Goal: Transaction & Acquisition: Purchase product/service

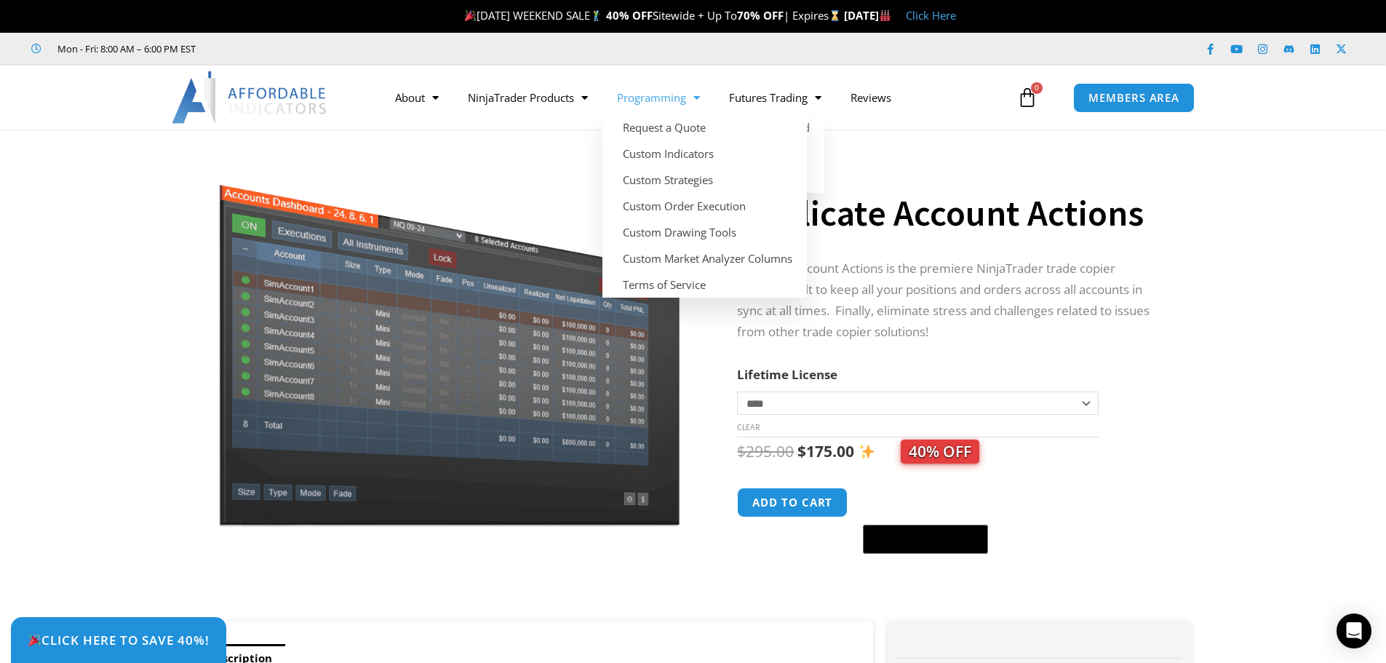
click at [686, 100] on link "Programming" at bounding box center [658, 97] width 112 height 33
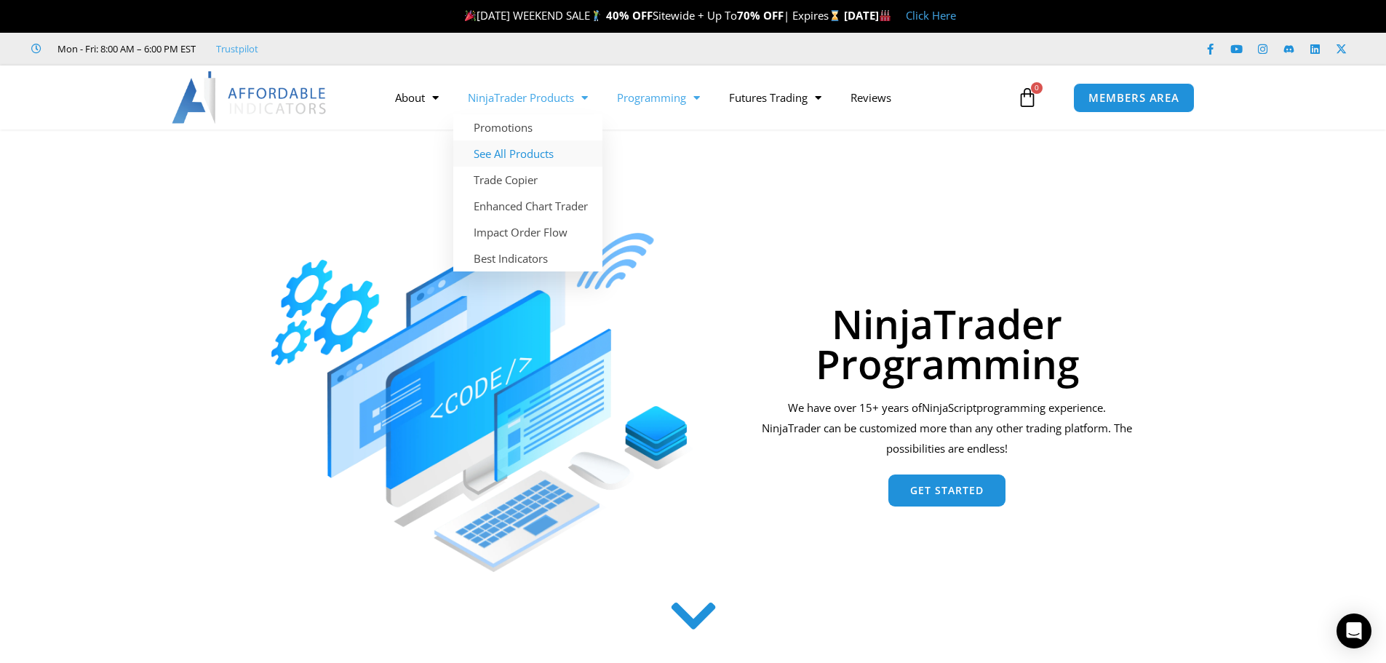
click at [545, 155] on link "See All Products" at bounding box center [527, 153] width 149 height 26
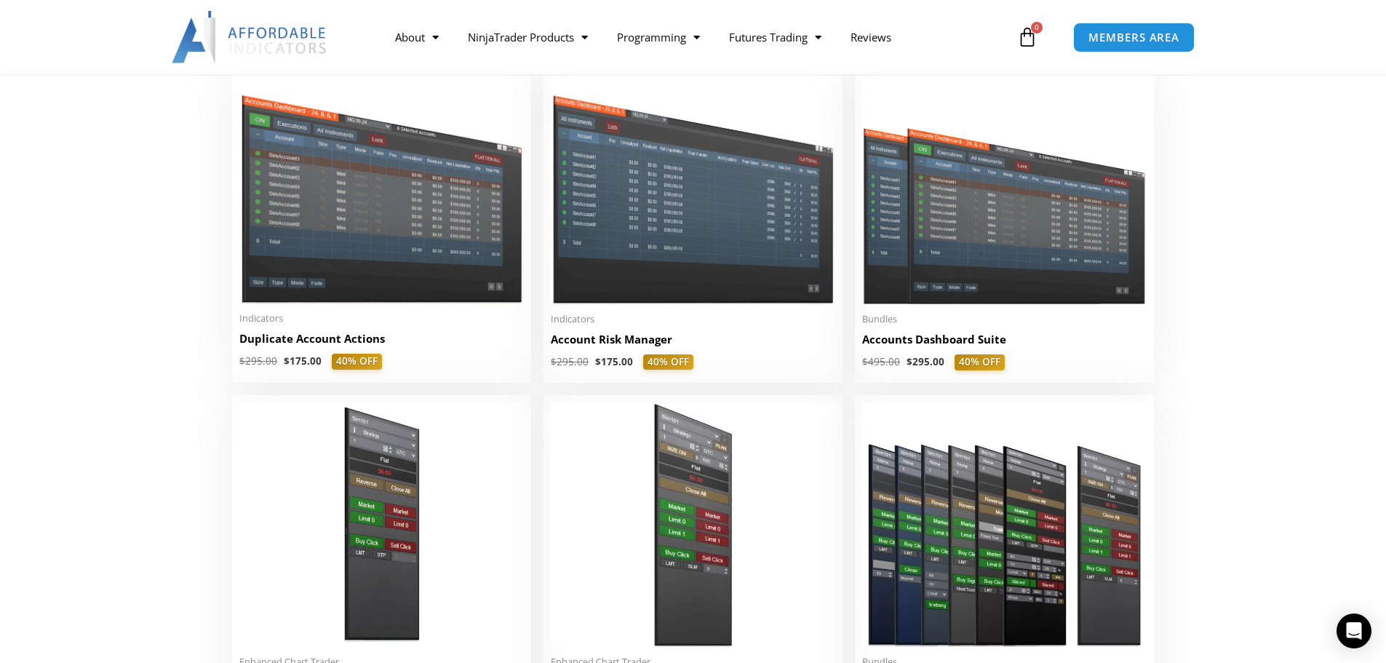
scroll to position [437, 0]
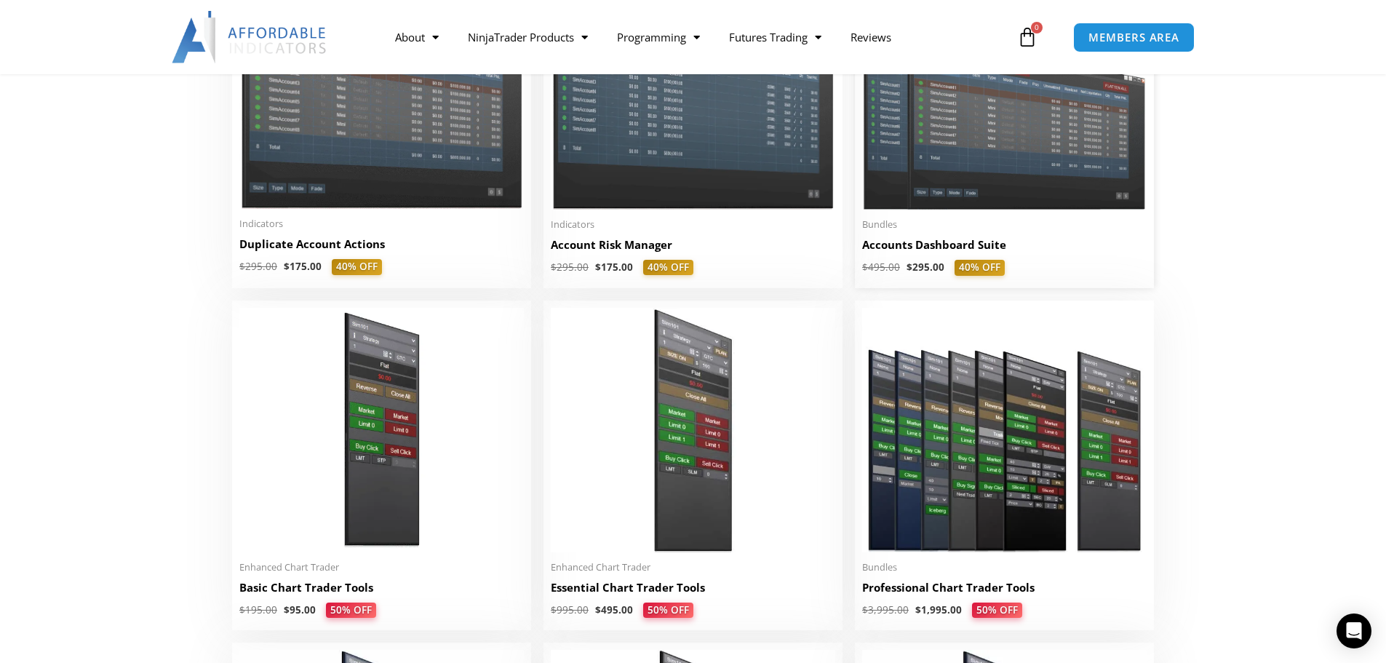
click at [1059, 252] on h2 "Accounts Dashboard Suite" at bounding box center [1004, 244] width 284 height 15
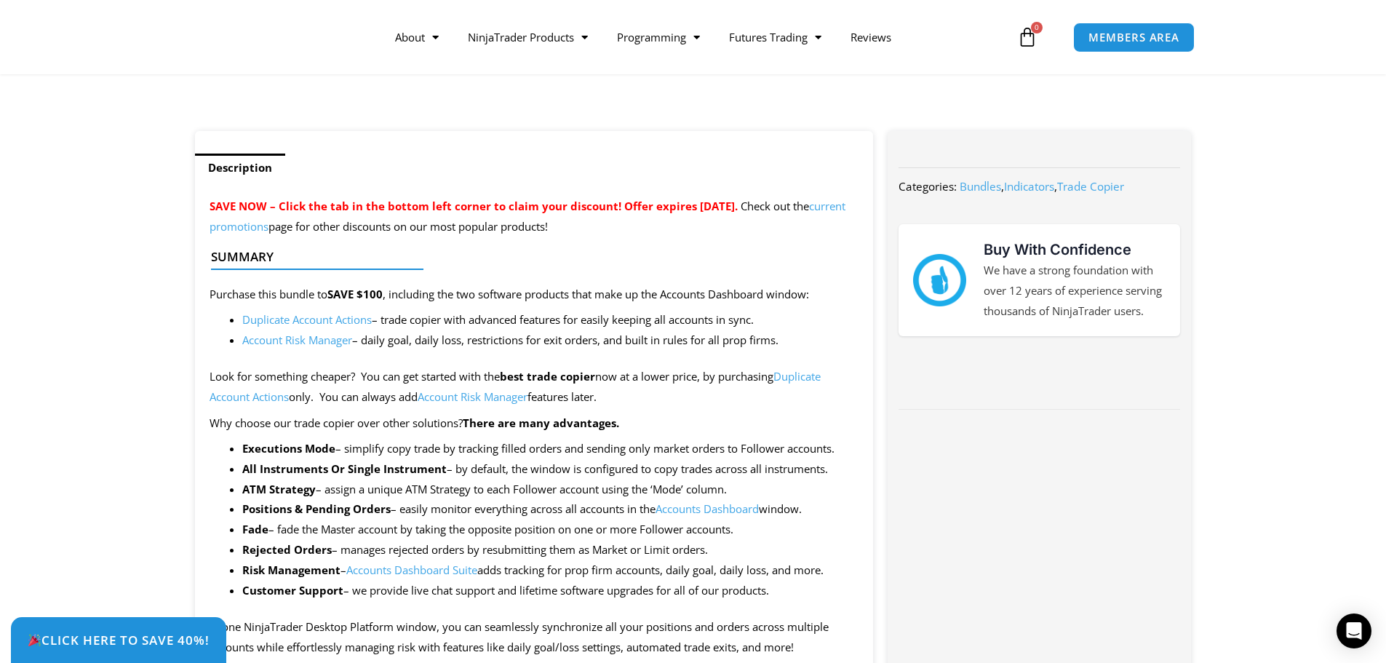
scroll to position [218, 0]
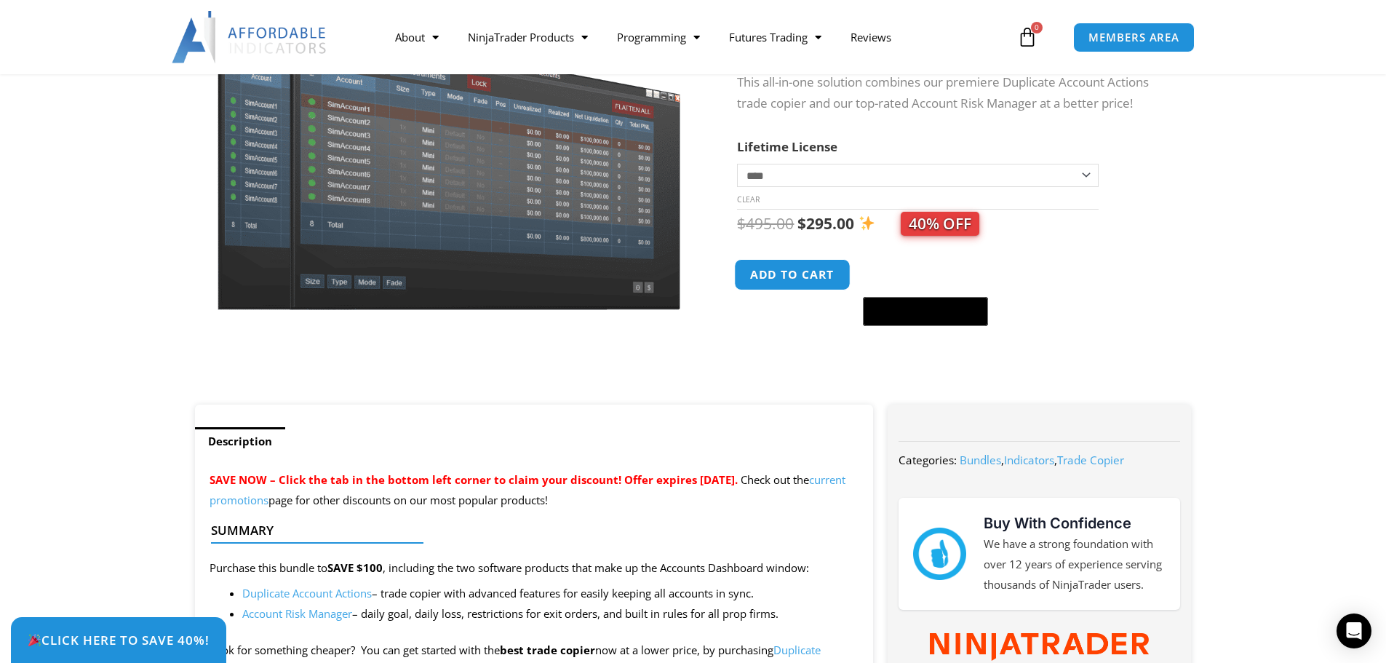
click at [797, 282] on button "Add to cart" at bounding box center [793, 274] width 116 height 31
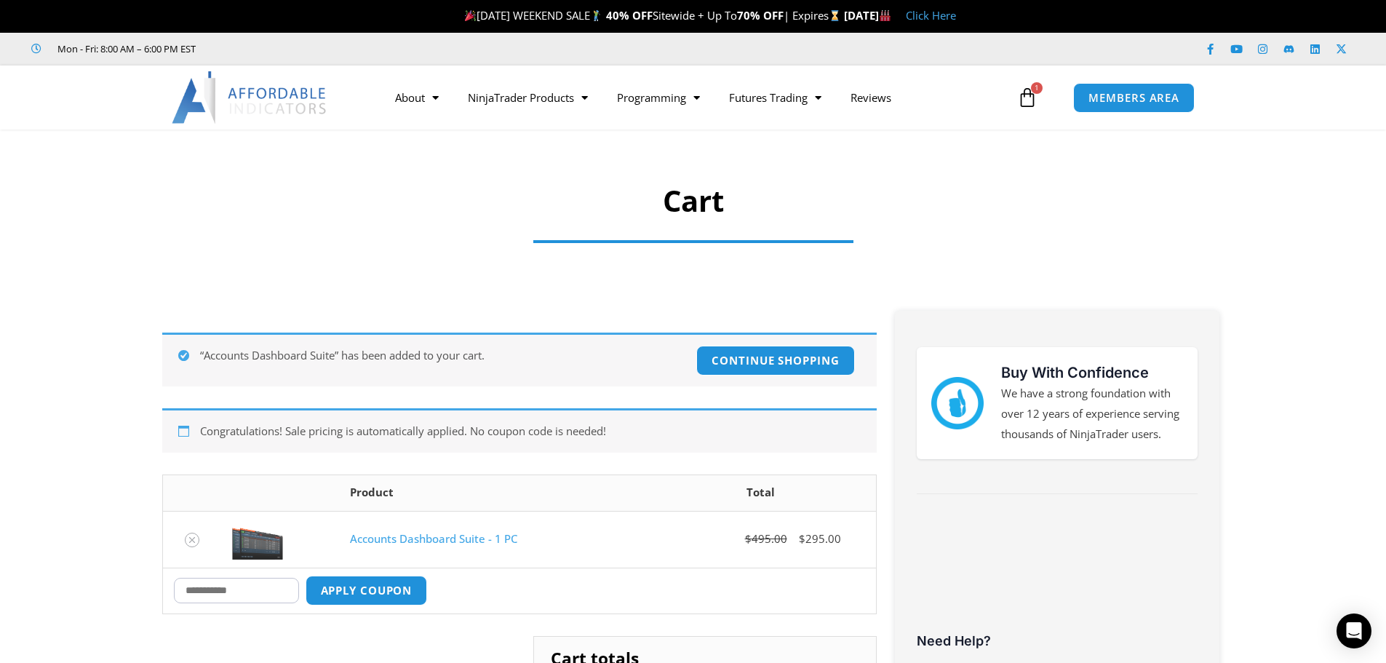
click at [216, 585] on input "Coupon:" at bounding box center [236, 590] width 125 height 25
type input "******"
click at [380, 586] on button "Apply coupon" at bounding box center [366, 590] width 128 height 31
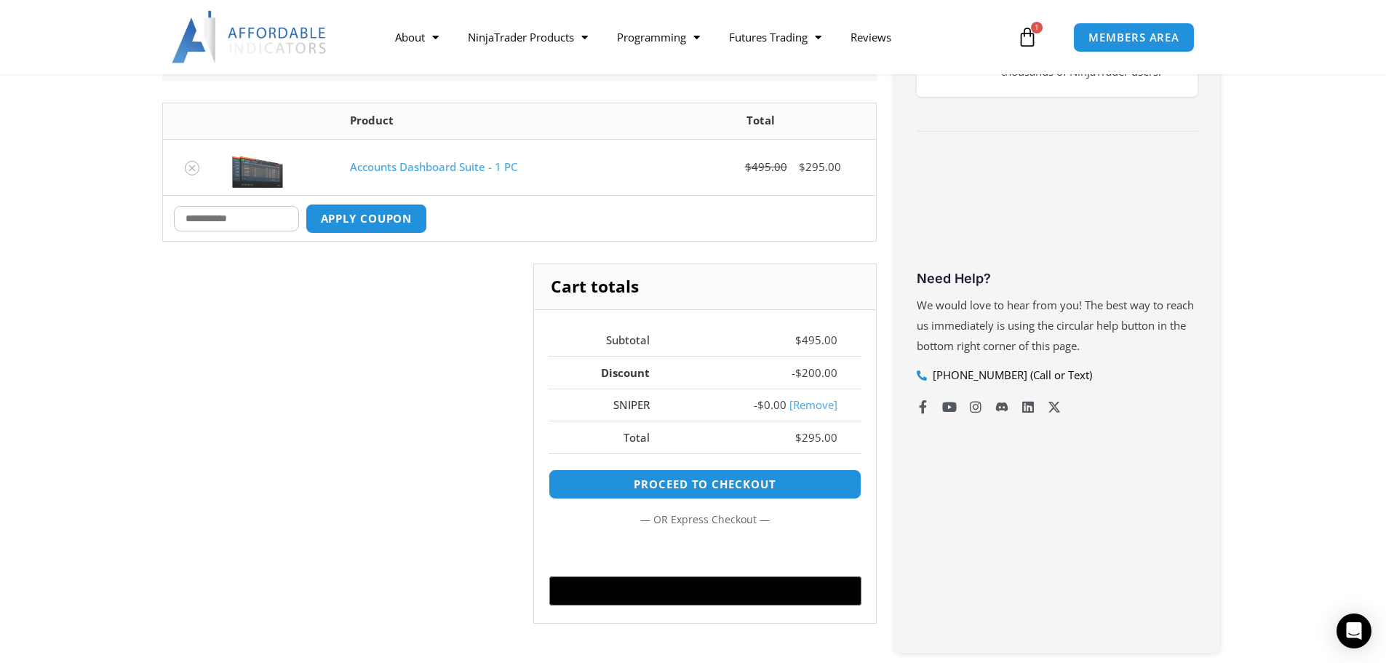
scroll to position [326, 0]
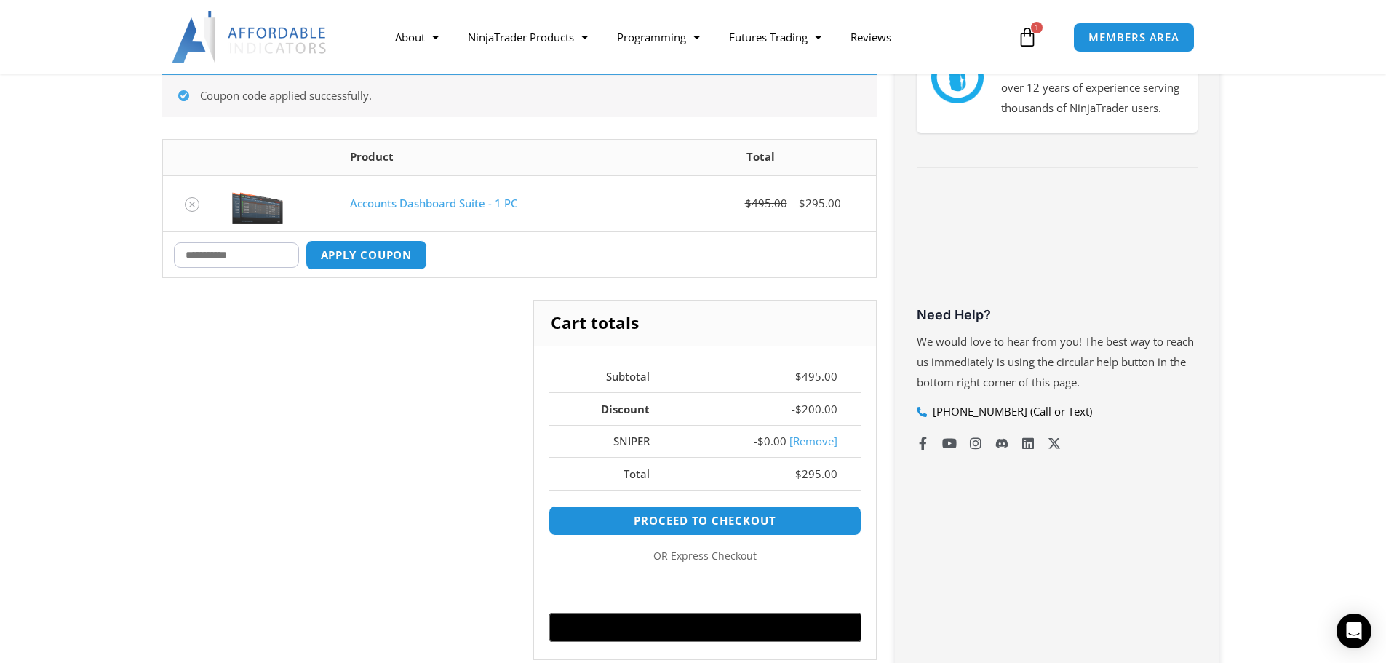
click at [270, 258] on input "Coupon:" at bounding box center [236, 254] width 125 height 25
click at [229, 252] on input "Coupon:" at bounding box center [236, 254] width 125 height 25
type input "******"
click at [397, 249] on button "Apply coupon" at bounding box center [366, 254] width 128 height 31
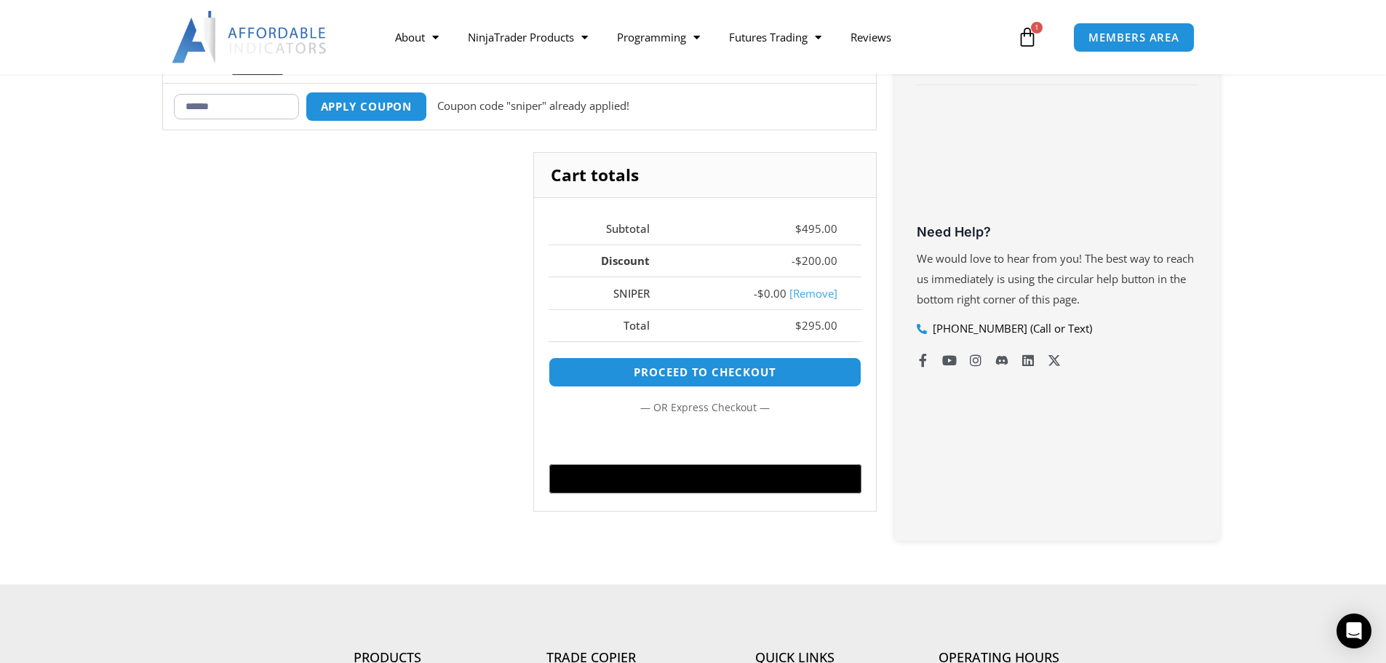
scroll to position [432, 0]
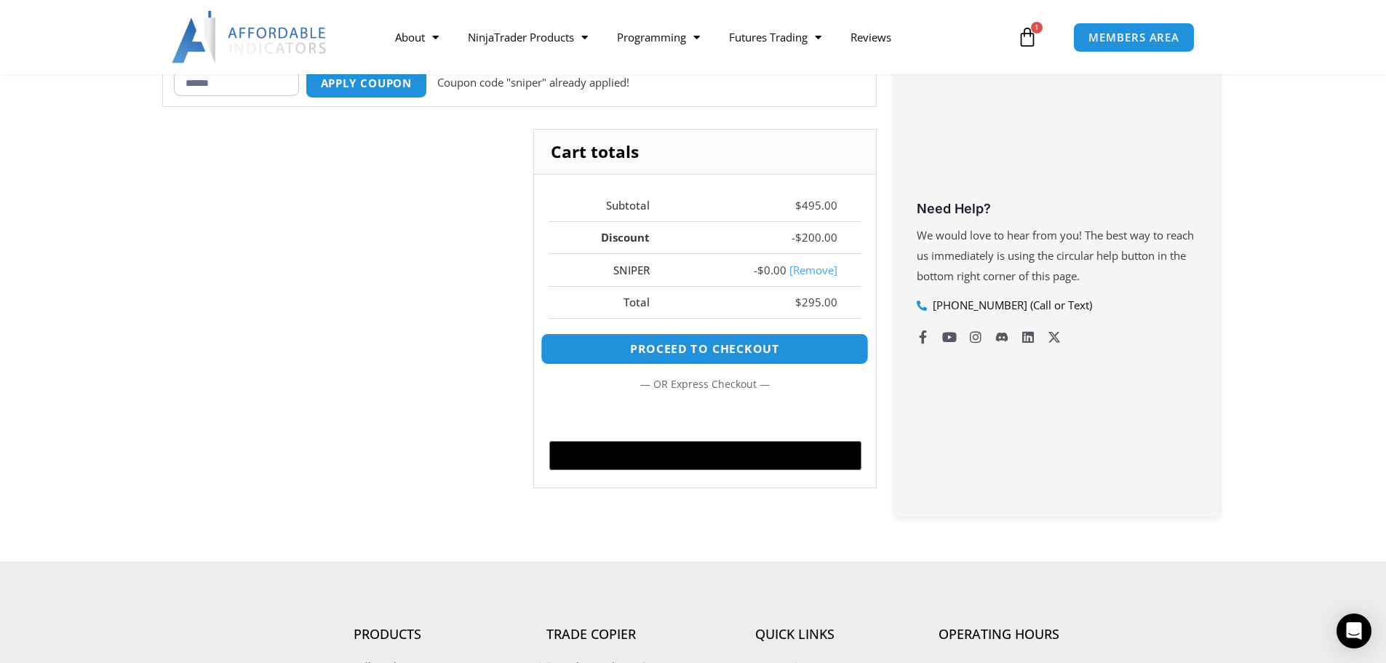
click at [698, 349] on link "Proceed to checkout" at bounding box center [705, 348] width 328 height 31
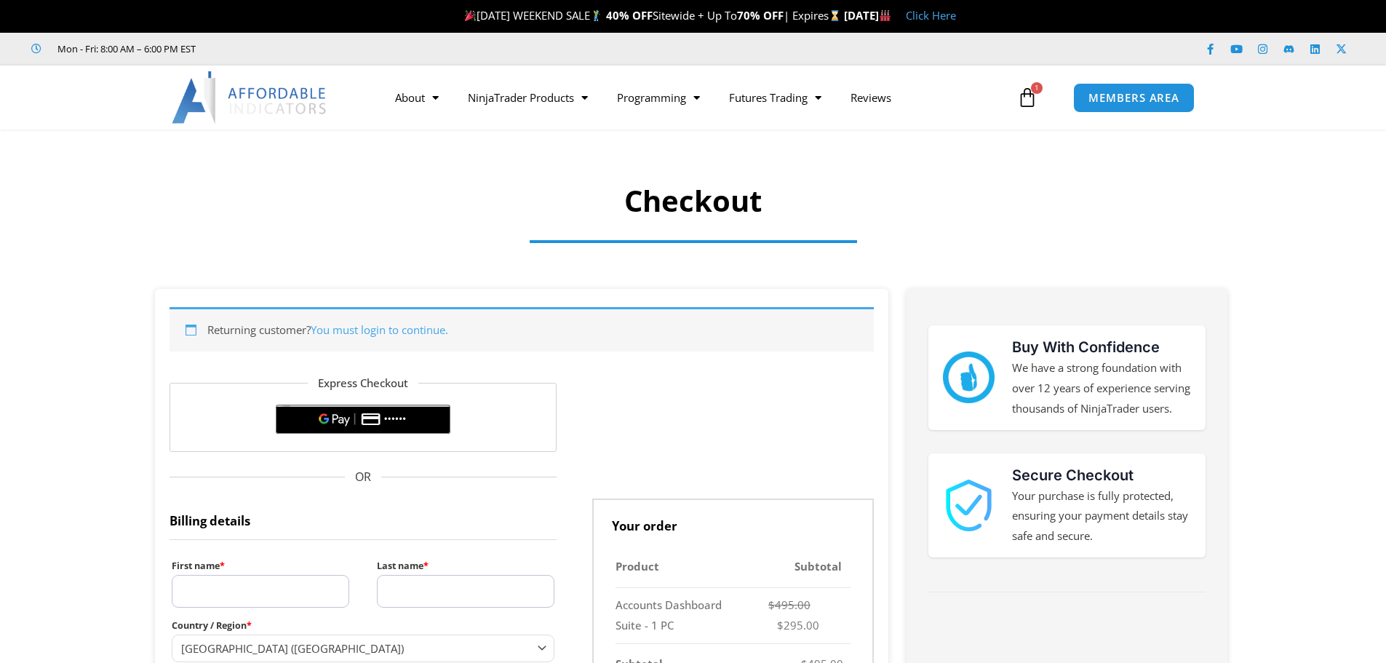
select select "**"
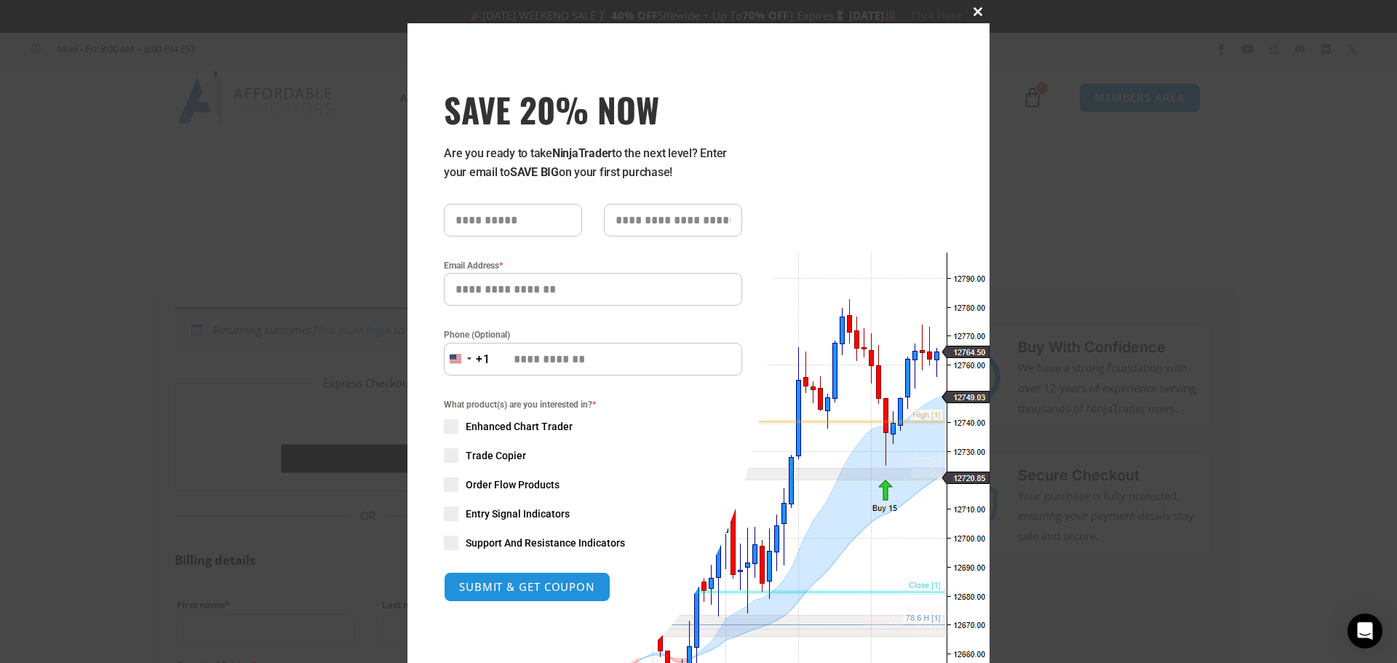
click at [971, 8] on span at bounding box center [977, 11] width 23 height 9
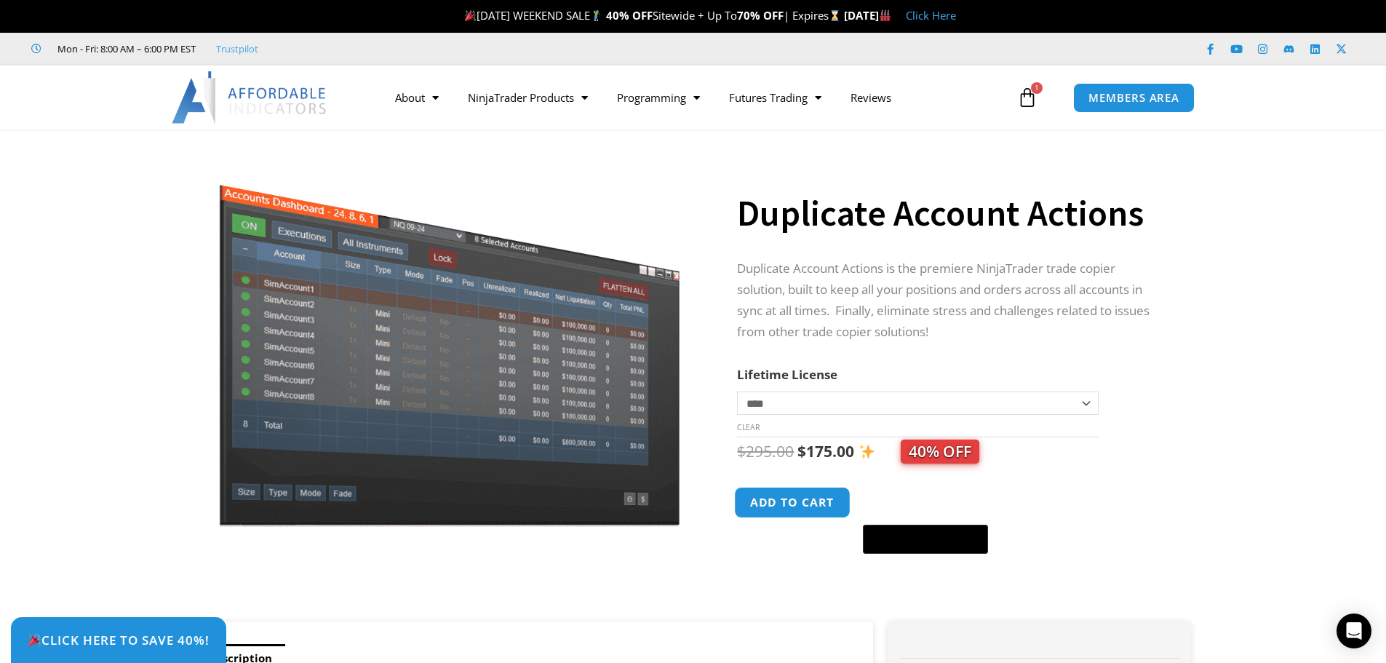
click at [813, 509] on button "Add to cart" at bounding box center [793, 502] width 116 height 31
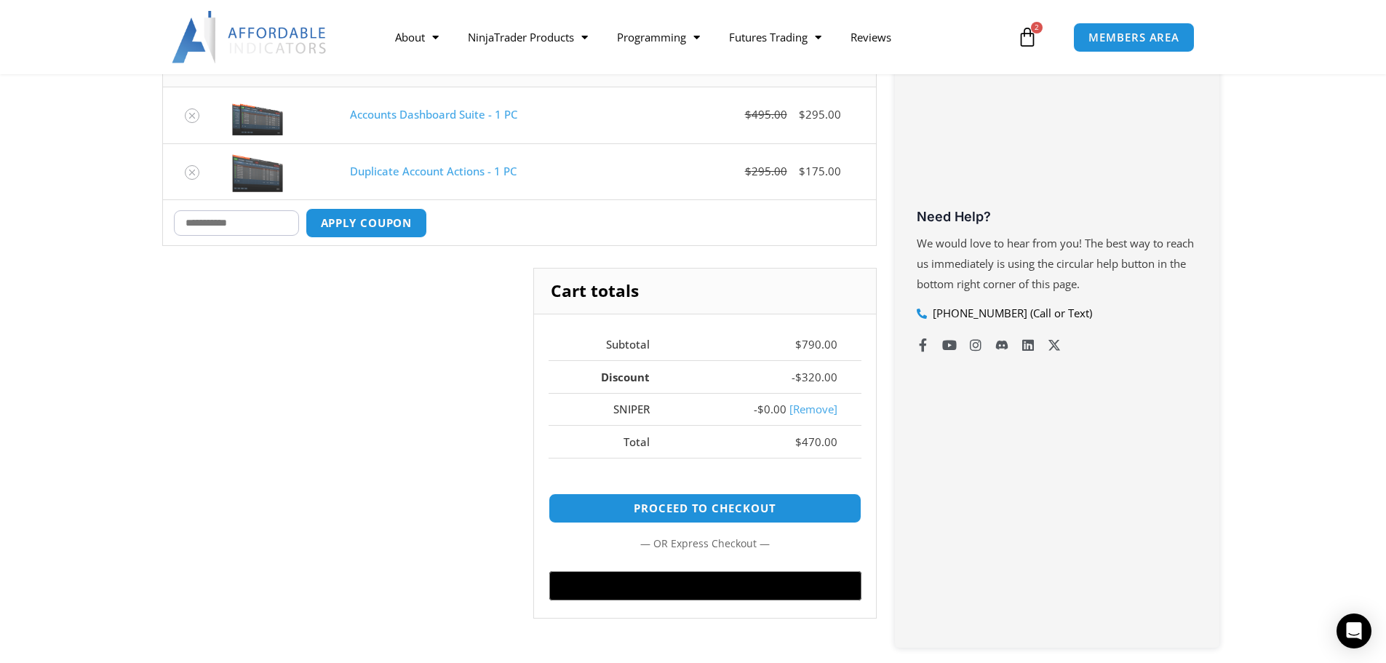
scroll to position [437, 0]
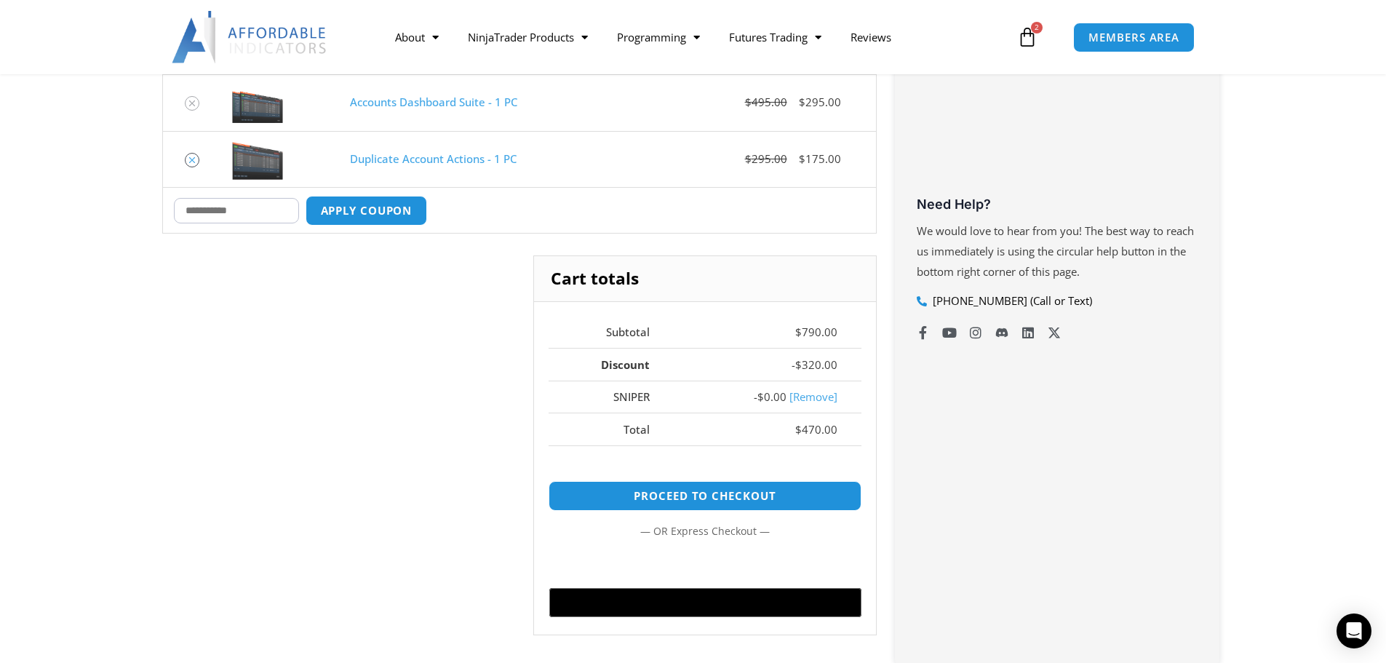
click at [191, 157] on icon "Remove Duplicate Account Actions - 1 PC from cart" at bounding box center [192, 160] width 10 height 10
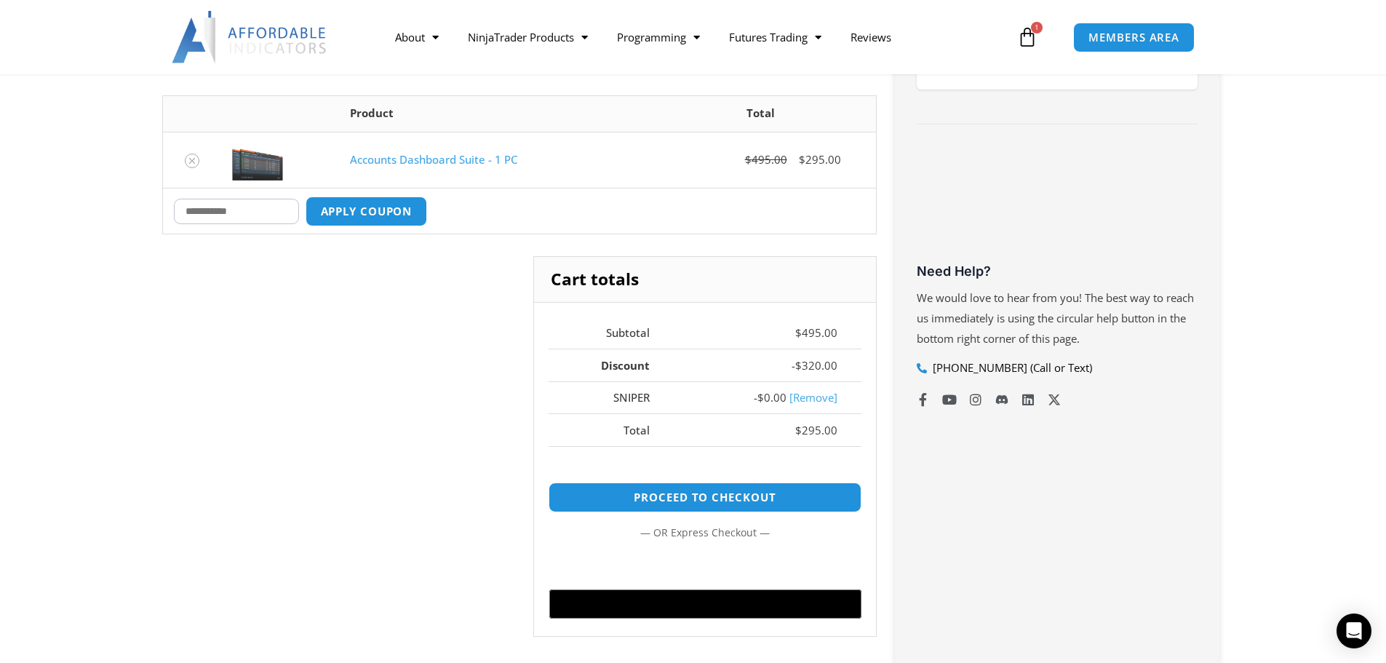
scroll to position [260, 0]
